Goal: Obtain resource: Obtain resource

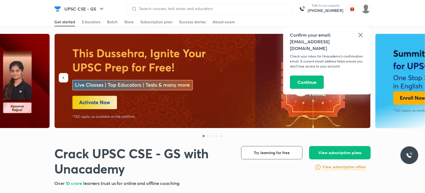
click at [360, 33] on icon at bounding box center [360, 35] width 7 height 7
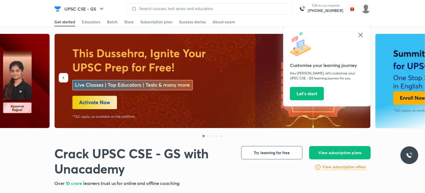
click at [311, 93] on button "Let’s start" at bounding box center [307, 93] width 34 height 13
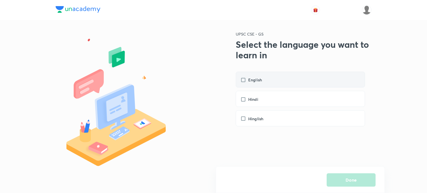
click at [244, 79] on label "English" at bounding box center [254, 80] width 27 height 6
checkbox input "true"
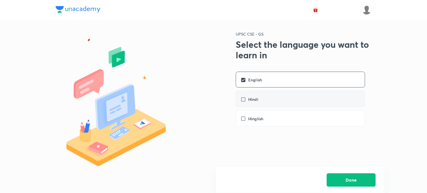
click at [244, 101] on label "Hindi" at bounding box center [252, 100] width 23 height 6
checkbox input "true"
click at [359, 181] on button "Done" at bounding box center [351, 180] width 49 height 13
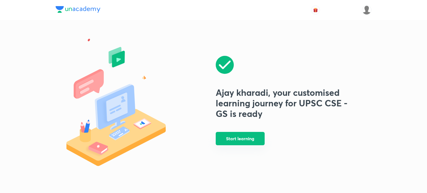
click at [237, 141] on button "Start learning" at bounding box center [240, 138] width 49 height 13
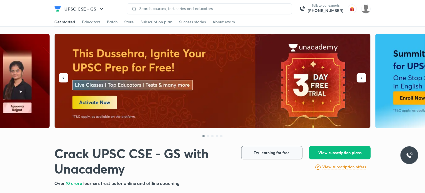
click at [281, 154] on span "Try learning for free" at bounding box center [272, 153] width 36 height 6
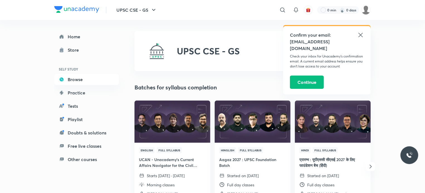
drag, startPoint x: 363, startPoint y: 25, endPoint x: 361, endPoint y: 35, distance: 10.1
click at [363, 26] on div "Confirm your email: ajitkharadi0899@gmail.com Check your inbox for Unacademy’s …" at bounding box center [326, 60] width 87 height 70
click at [360, 35] on icon at bounding box center [360, 35] width 7 height 7
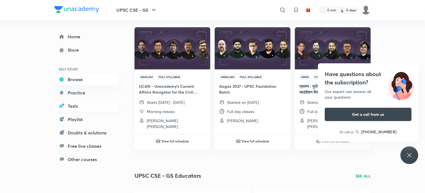
scroll to position [83, 0]
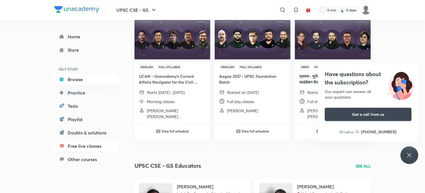
click at [68, 147] on link "Free live classes" at bounding box center [86, 146] width 65 height 11
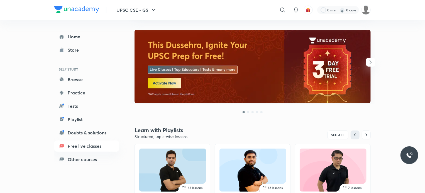
scroll to position [83, 0]
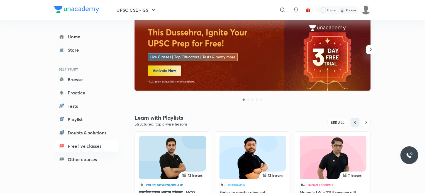
click at [160, 73] on img at bounding box center [252, 54] width 236 height 74
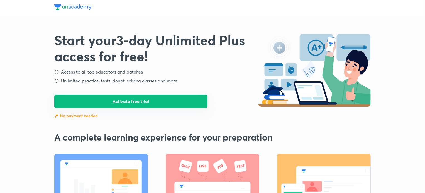
click at [122, 104] on button "Activate free trial" at bounding box center [130, 101] width 153 height 13
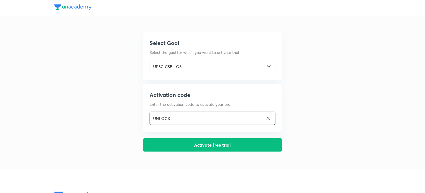
click at [188, 122] on input "UNLOCK" at bounding box center [207, 118] width 114 height 11
click at [194, 121] on input "UNLOCK" at bounding box center [207, 118] width 114 height 11
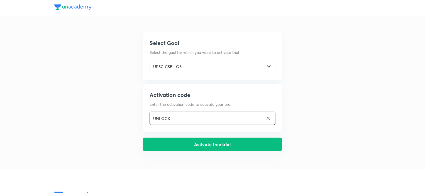
click at [218, 147] on button "Activate free trial" at bounding box center [212, 144] width 139 height 13
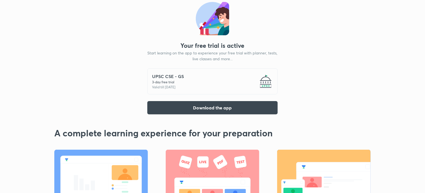
scroll to position [16, 0]
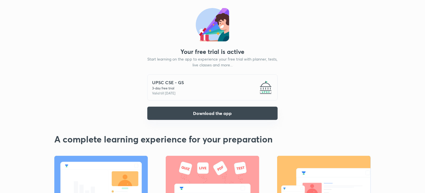
click at [206, 113] on button "Download the app" at bounding box center [212, 113] width 130 height 13
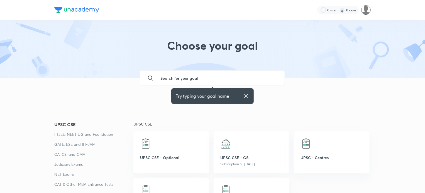
click at [366, 8] on img at bounding box center [365, 9] width 9 height 9
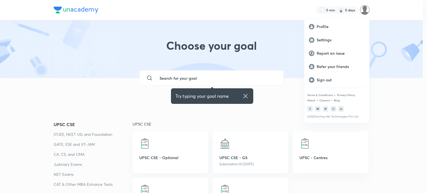
click at [392, 8] on div at bounding box center [213, 96] width 427 height 193
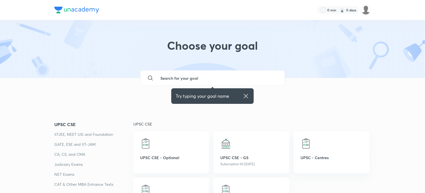
click at [246, 94] on icon at bounding box center [245, 96] width 7 height 7
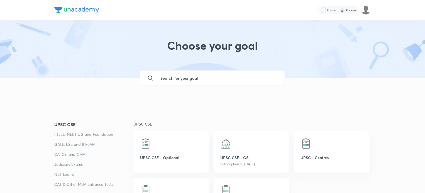
click at [176, 80] on input "text" at bounding box center [218, 78] width 124 height 15
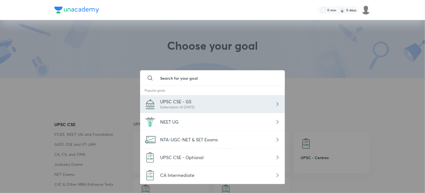
click at [190, 104] on span "UPSC CSE - GS" at bounding box center [175, 102] width 31 height 6
type input "UPSC CSE - GS"
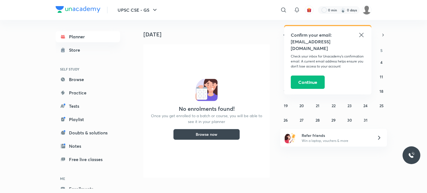
click at [362, 35] on icon at bounding box center [362, 35] width 4 height 4
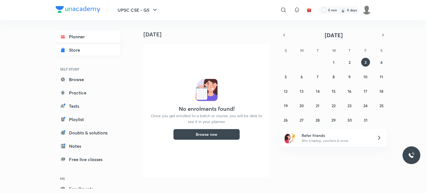
click at [70, 51] on div "Store" at bounding box center [76, 50] width 14 height 7
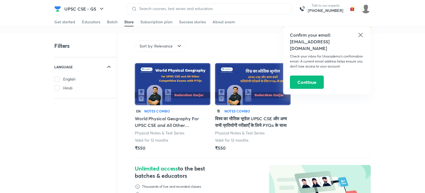
click at [167, 81] on img at bounding box center [173, 84] width 76 height 42
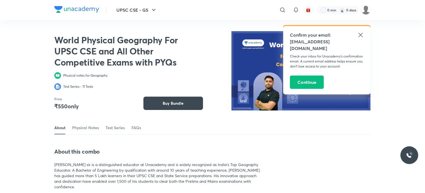
click at [361, 34] on icon at bounding box center [360, 35] width 4 height 4
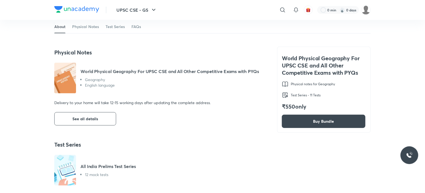
scroll to position [167, 0]
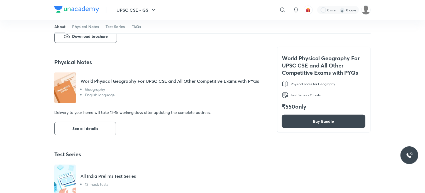
click at [65, 93] on img at bounding box center [65, 88] width 22 height 31
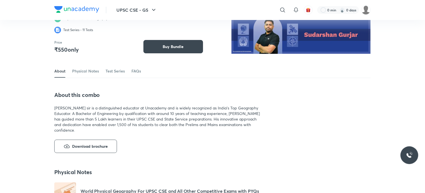
scroll to position [56, 0]
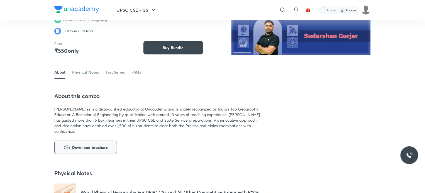
click at [84, 148] on span "Download brochure" at bounding box center [90, 147] width 36 height 7
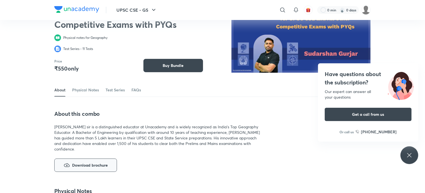
scroll to position [0, 0]
